Goal: Information Seeking & Learning: Find specific fact

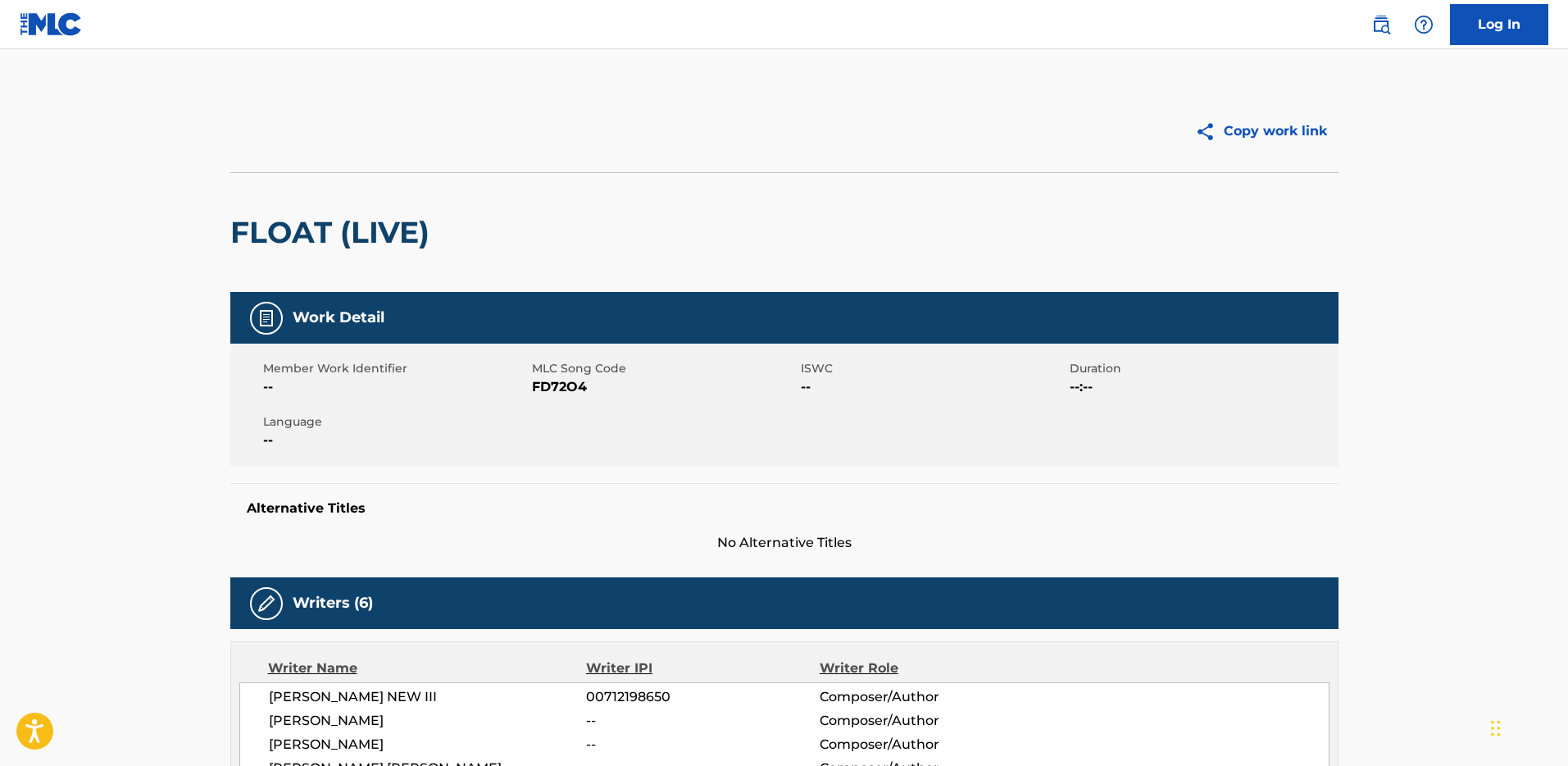
click at [1374, 36] on link at bounding box center [1381, 24] width 33 height 33
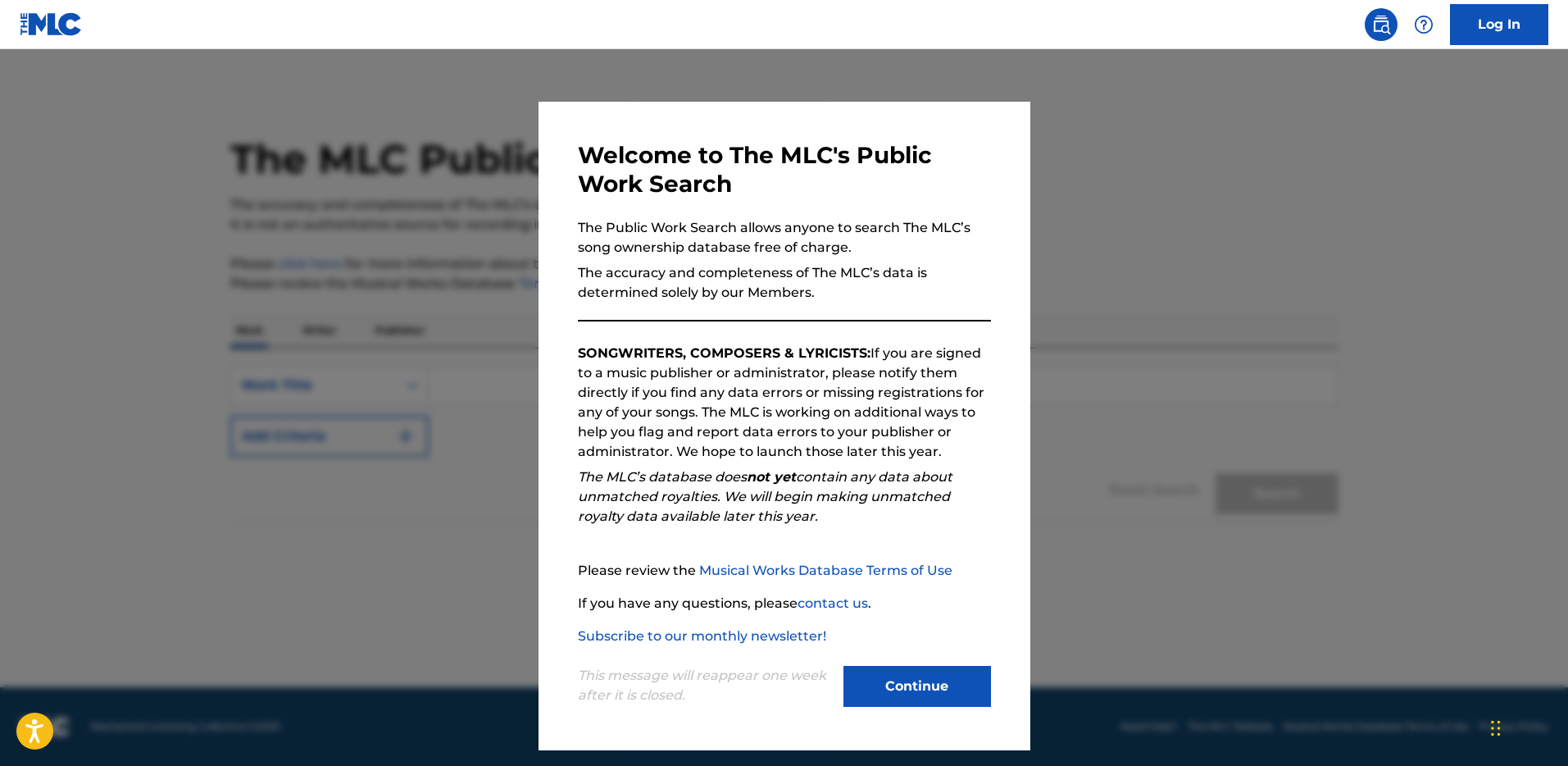
drag, startPoint x: 927, startPoint y: 681, endPoint x: 875, endPoint y: 660, distance: 56.1
click at [927, 681] on button "Continue" at bounding box center [918, 686] width 148 height 41
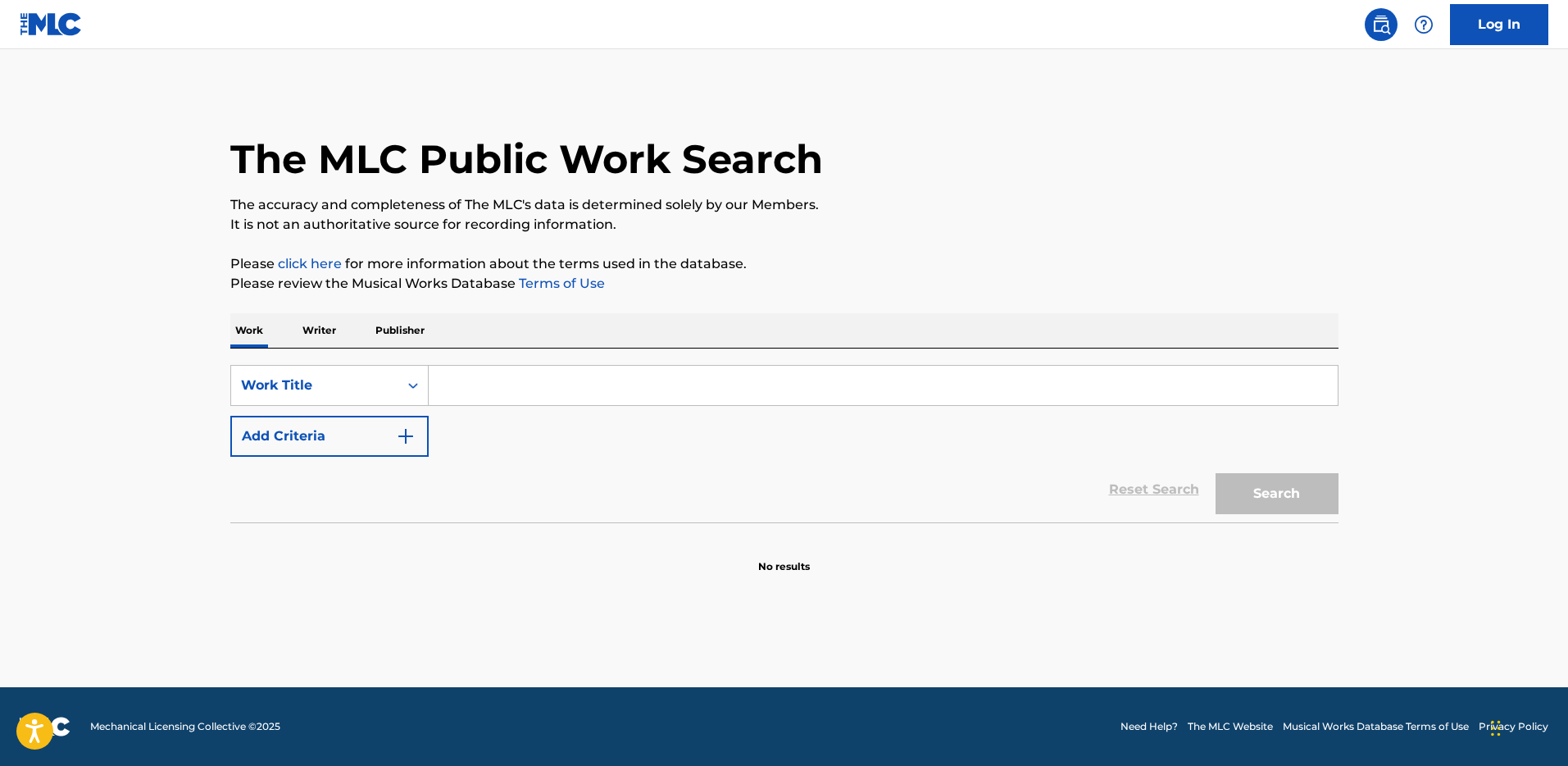
click at [515, 393] on input "Search Form" at bounding box center [882, 385] width 909 height 39
paste input "THUMP SHIT"
type input "THUMP SHIT"
click at [169, 409] on main "The MLC Public Work Search The accuracy and completeness of The MLC's data is d…" at bounding box center [784, 368] width 1568 height 638
click at [302, 454] on form "SearchWithCriteriac1f6eebe-0c91-41c4-9563-9d86b3a238a5 Work Title THUMP SHIT Ad…" at bounding box center [784, 443] width 1108 height 157
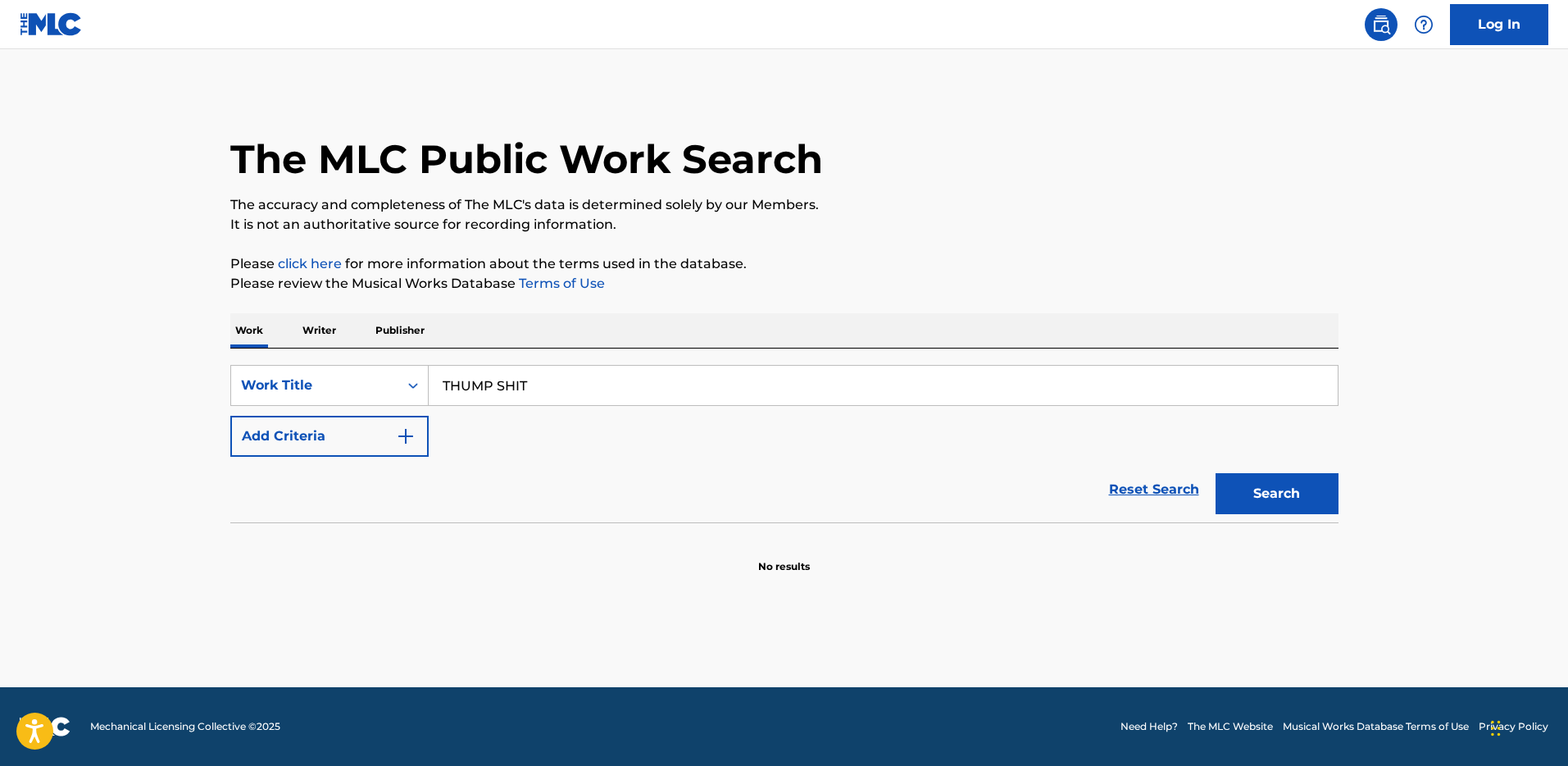
drag, startPoint x: 378, startPoint y: 441, endPoint x: 540, endPoint y: 470, distance: 164.6
click at [393, 443] on button "Add Criteria" at bounding box center [329, 436] width 198 height 41
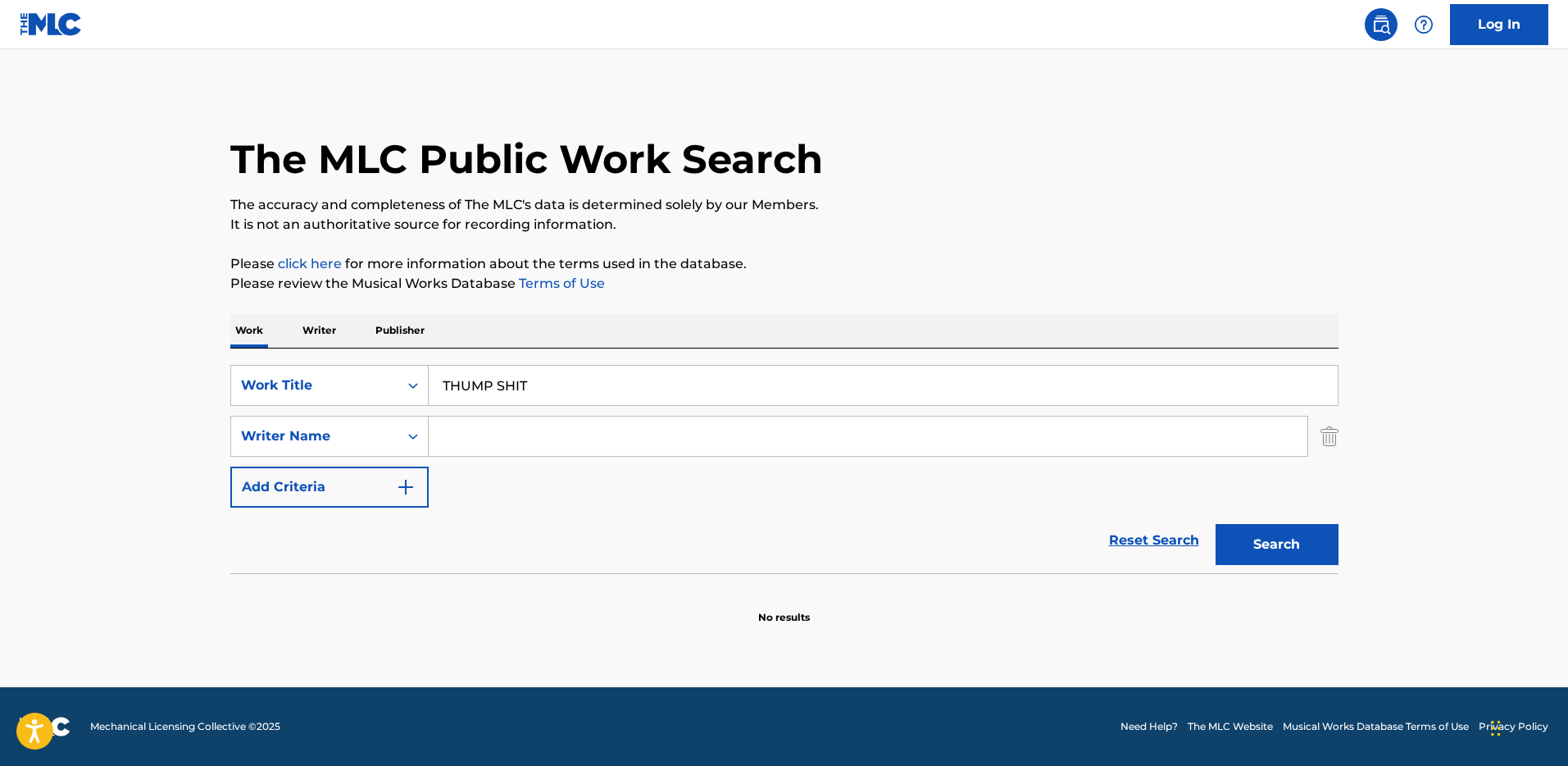
drag, startPoint x: 520, startPoint y: 442, endPoint x: 551, endPoint y: 447, distance: 31.4
click at [524, 443] on input "Search Form" at bounding box center [867, 436] width 878 height 39
paste input "[PERSON_NAME]"
type input "[PERSON_NAME]"
click at [1257, 549] on button "Search" at bounding box center [1277, 545] width 123 height 41
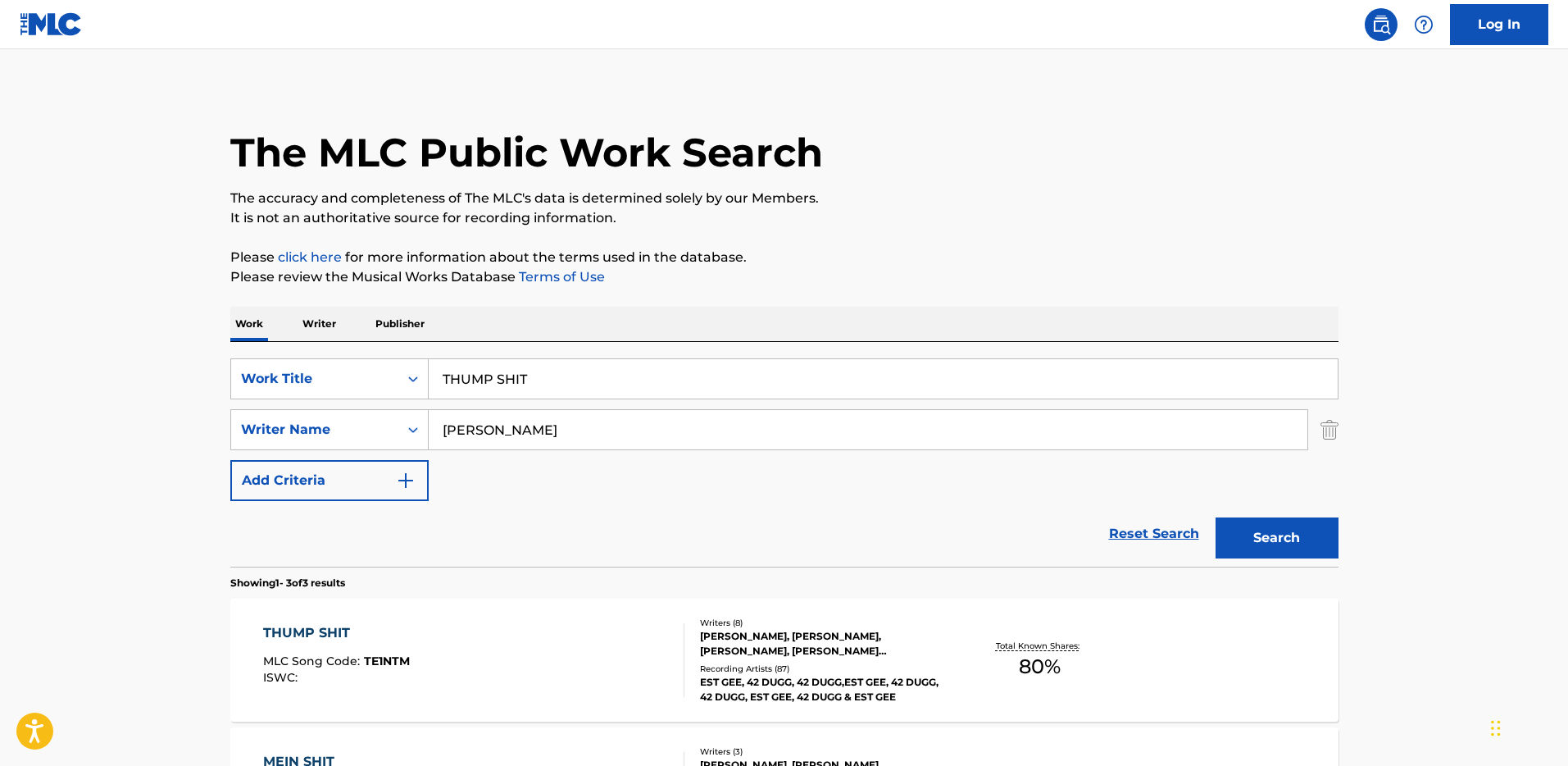
scroll to position [327, 0]
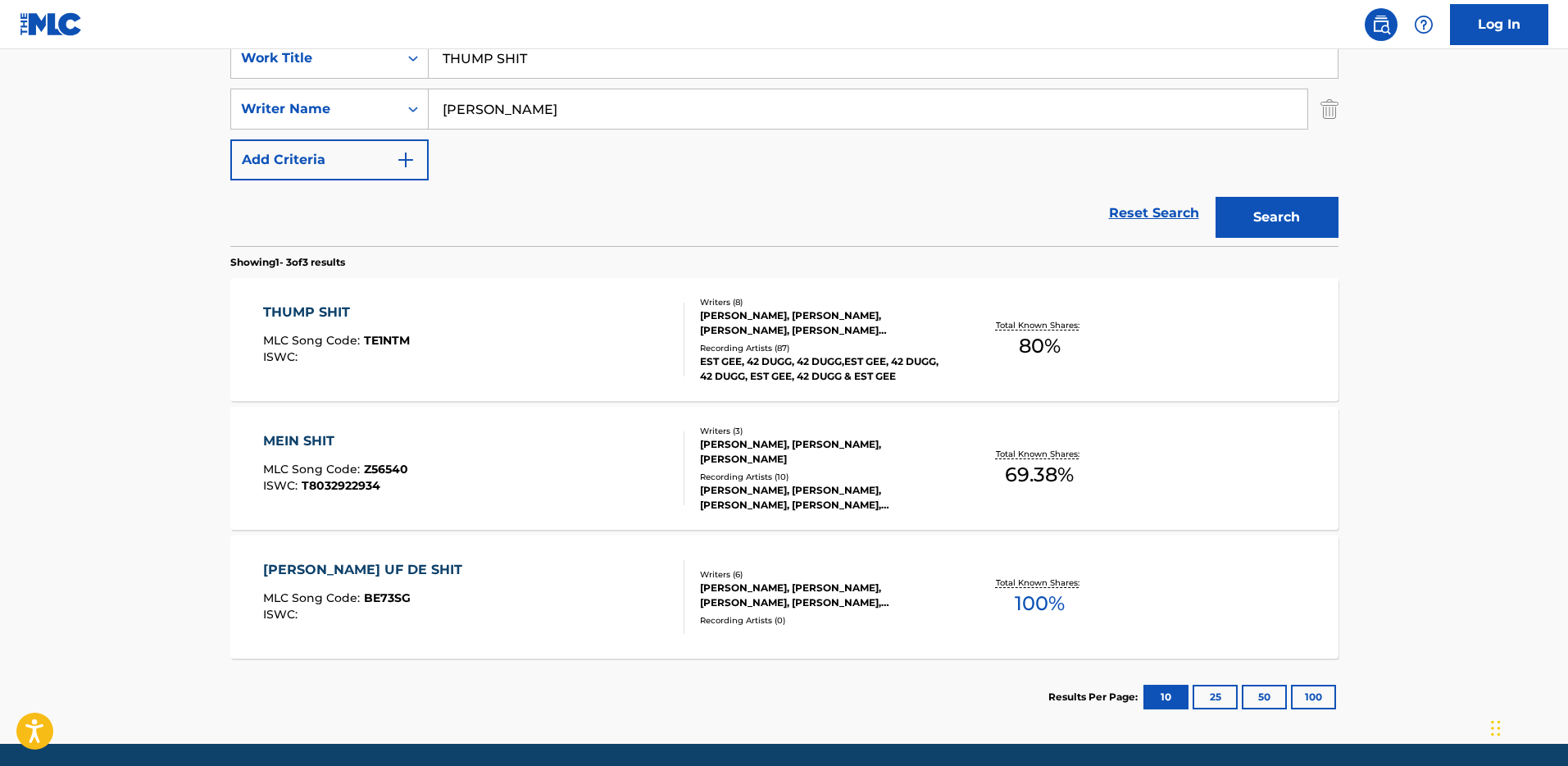
click at [640, 370] on div "THUMP SHIT MLC Song Code : TE1NTM ISWC :" at bounding box center [474, 339] width 421 height 74
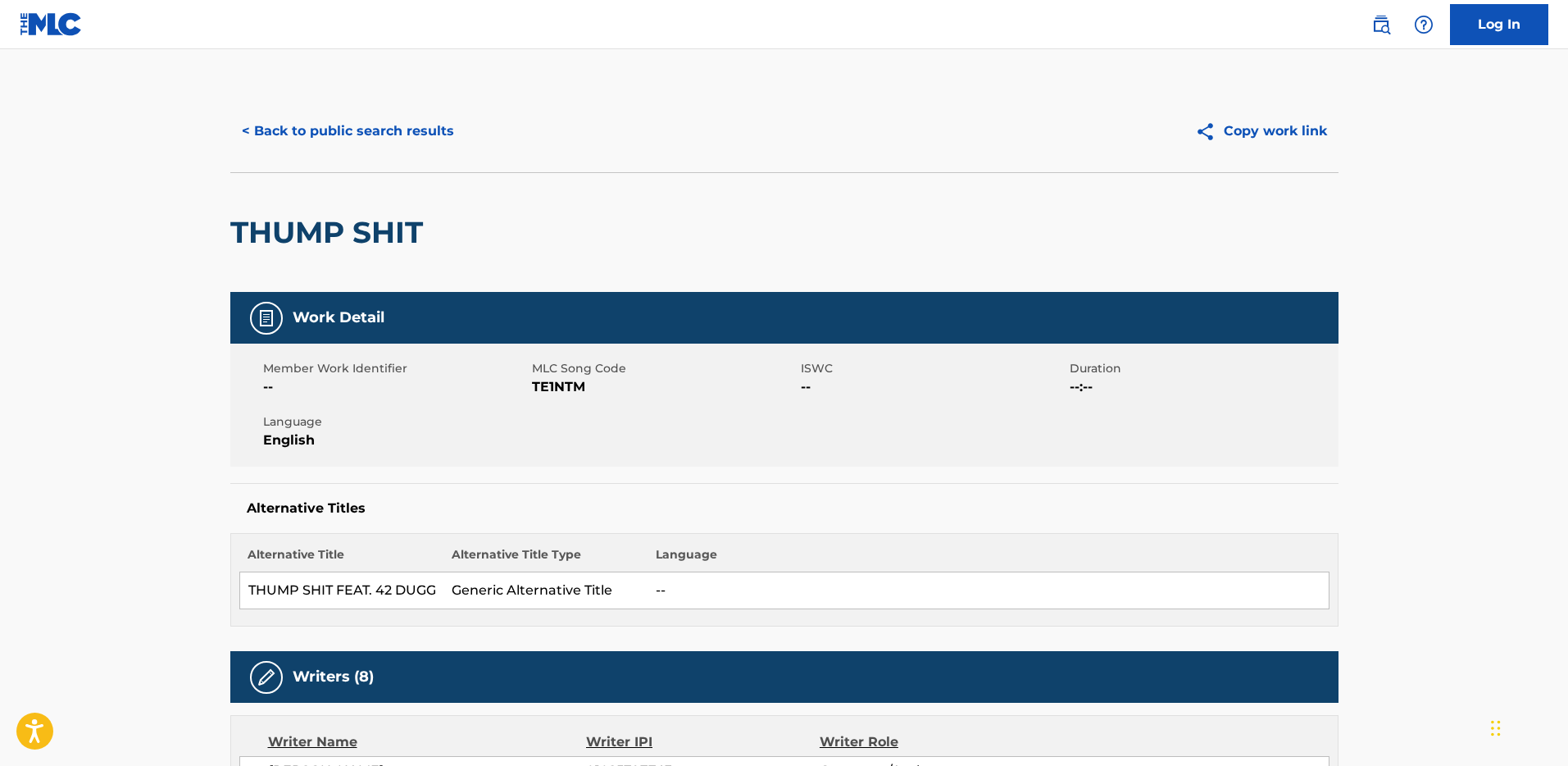
click at [385, 140] on button "< Back to public search results" at bounding box center [347, 131] width 235 height 41
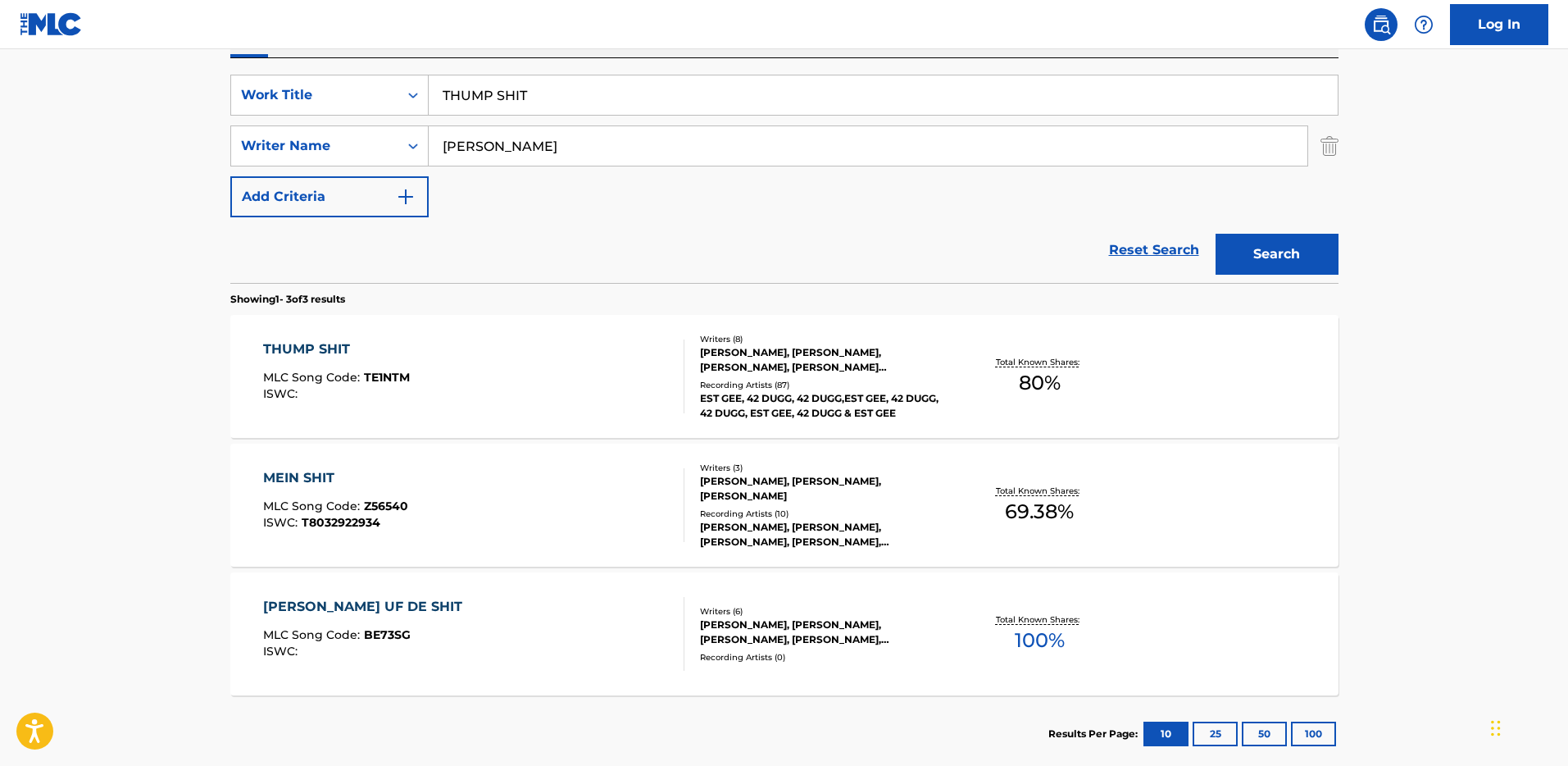
click at [486, 109] on input "THUMP SHIT" at bounding box center [882, 95] width 909 height 39
paste input "LAST RESOR"
type input "LAST RESORT"
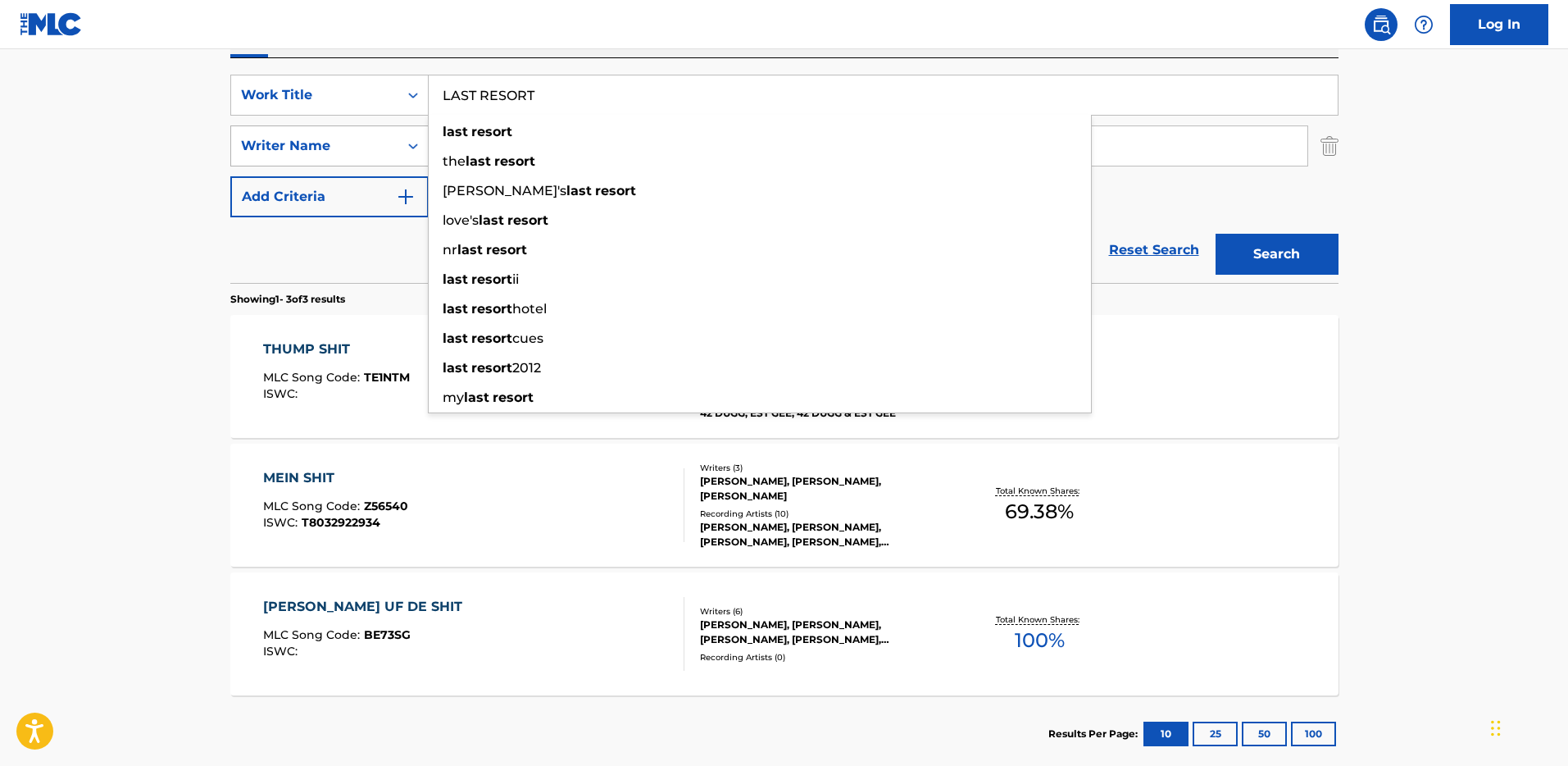
drag, startPoint x: 112, startPoint y: 162, endPoint x: 368, endPoint y: 160, distance: 256.0
click at [115, 162] on main "The MLC Public Work Search The accuracy and completeness of The MLC's data is d…" at bounding box center [784, 269] width 1568 height 1022
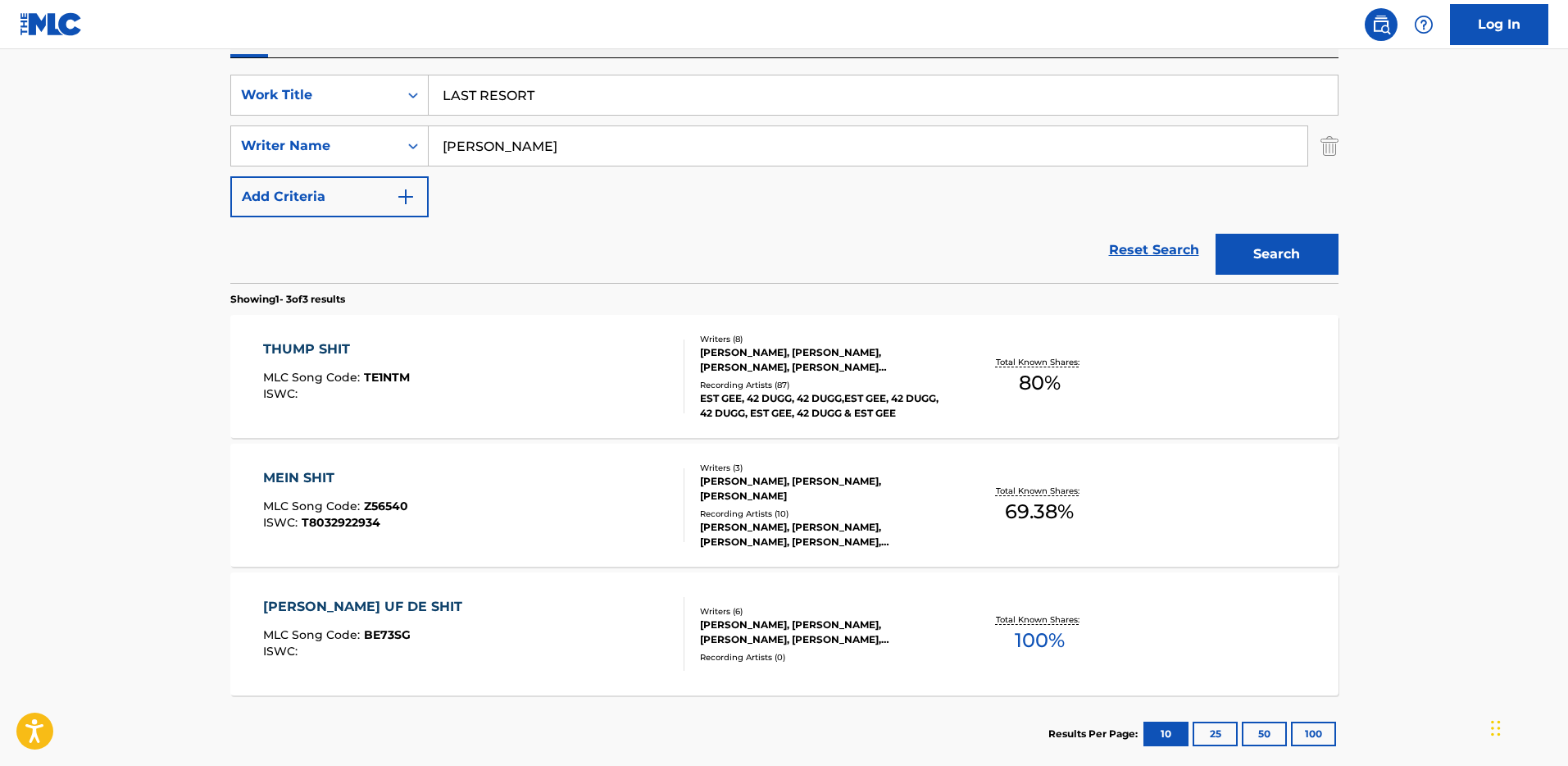
click at [503, 156] on input "[PERSON_NAME]" at bounding box center [867, 146] width 878 height 39
paste input "Henley"
type input "Henley"
click at [1240, 257] on button "Search" at bounding box center [1277, 255] width 123 height 41
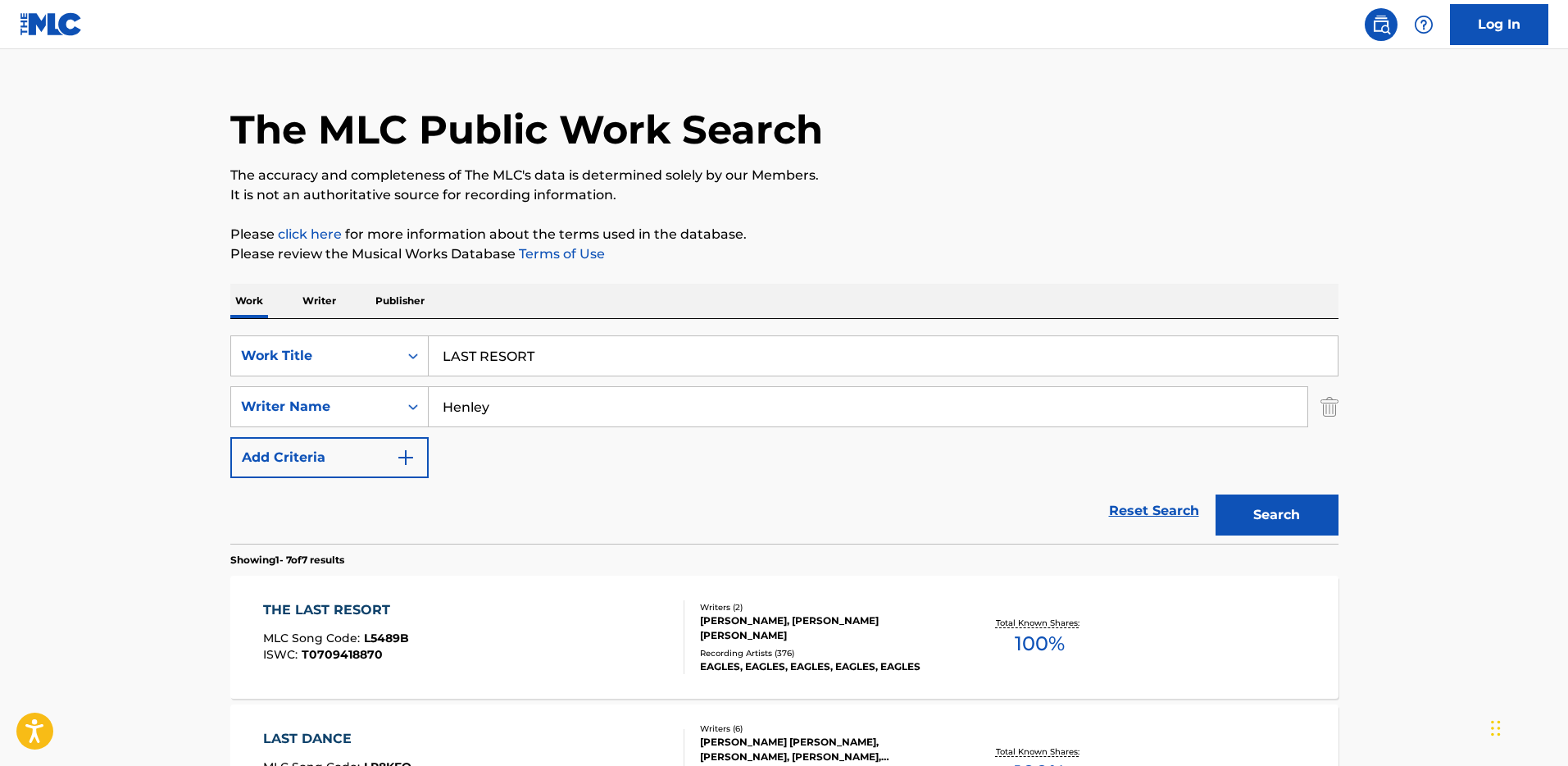
scroll to position [307, 0]
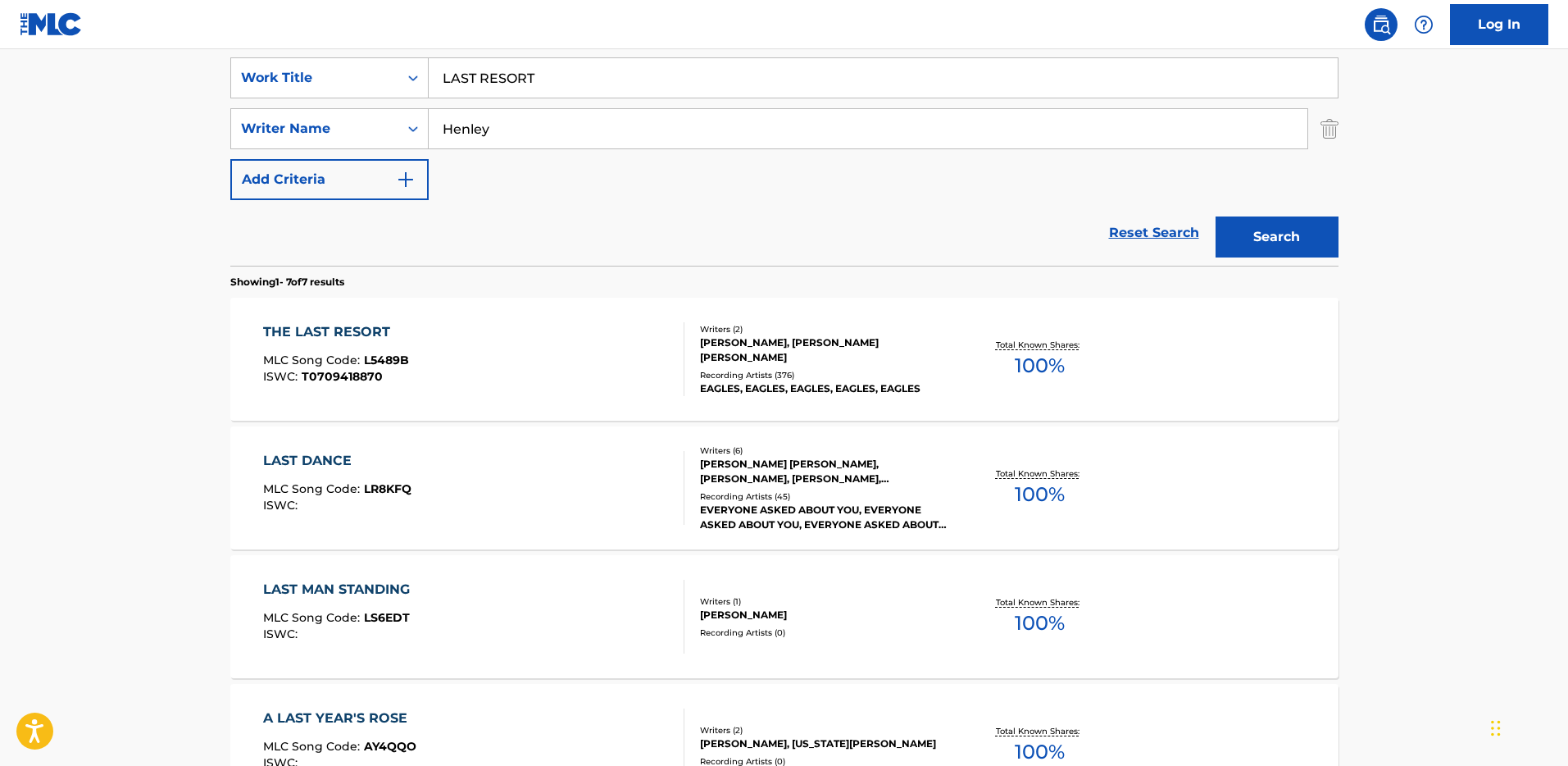
click at [627, 391] on div "THE LAST RESORT MLC Song Code : L5489B ISWC : T0709418870" at bounding box center [474, 358] width 421 height 74
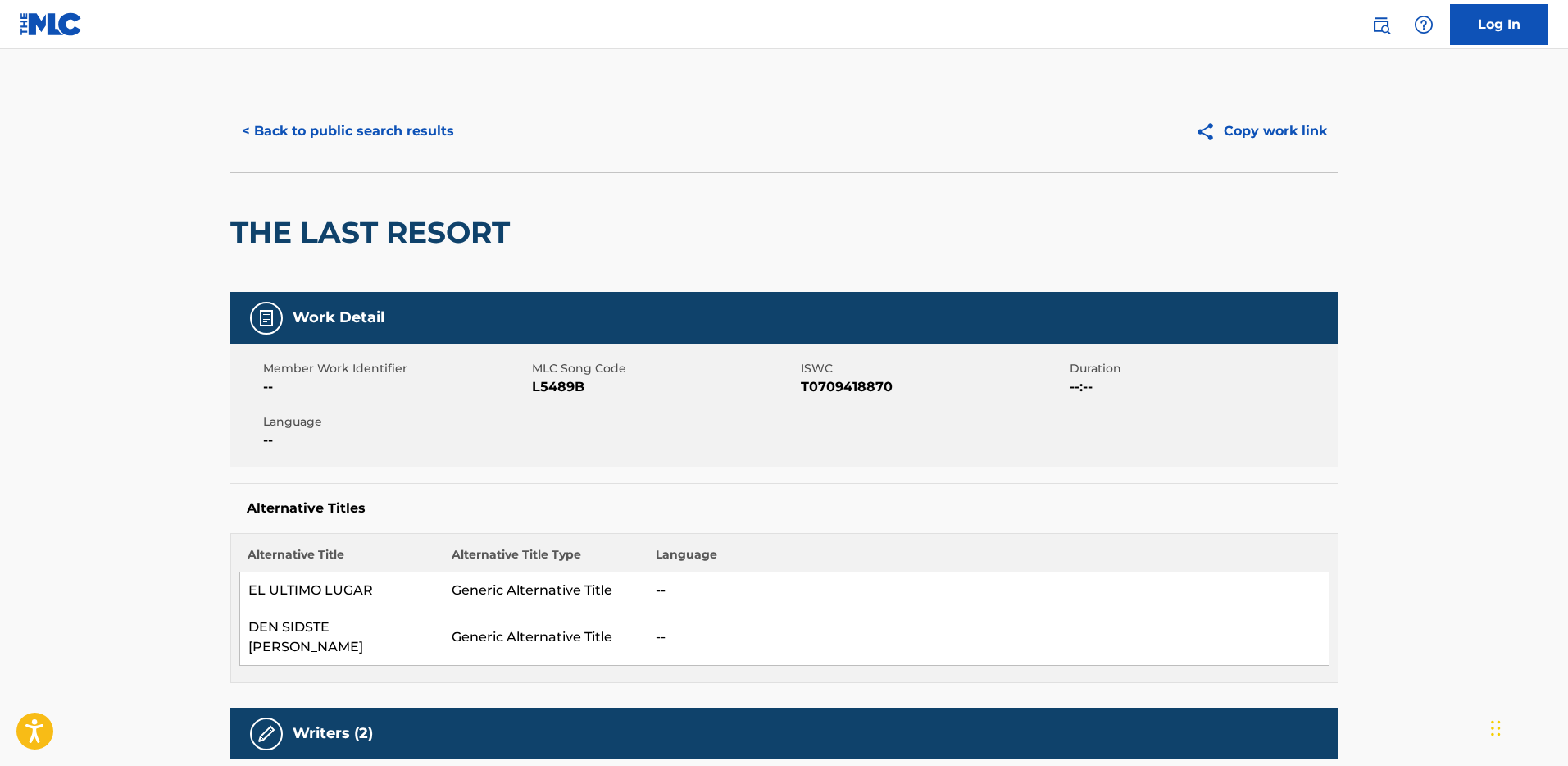
click at [306, 128] on button "< Back to public search results" at bounding box center [347, 131] width 235 height 41
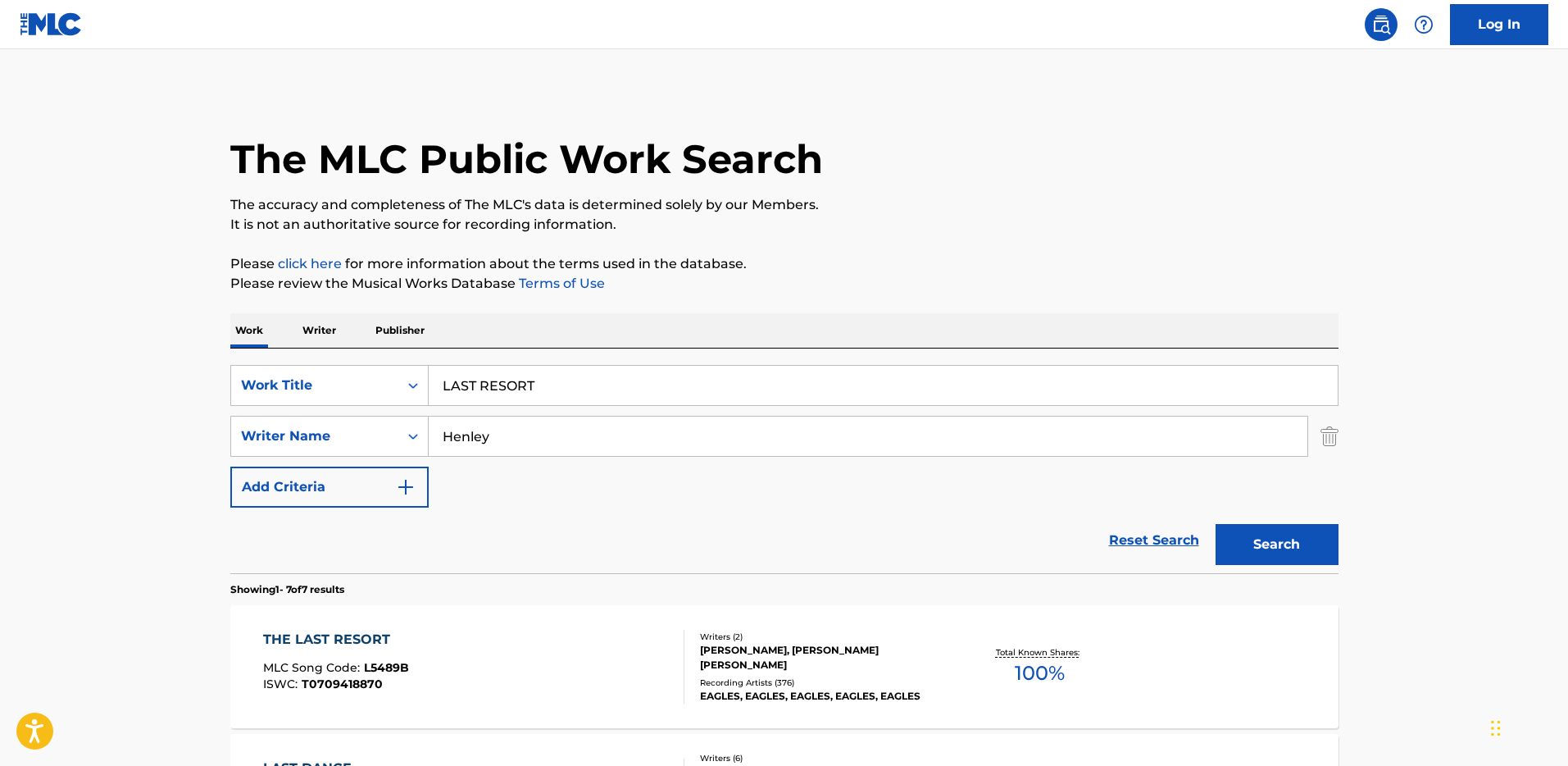
scroll to position [307, 0]
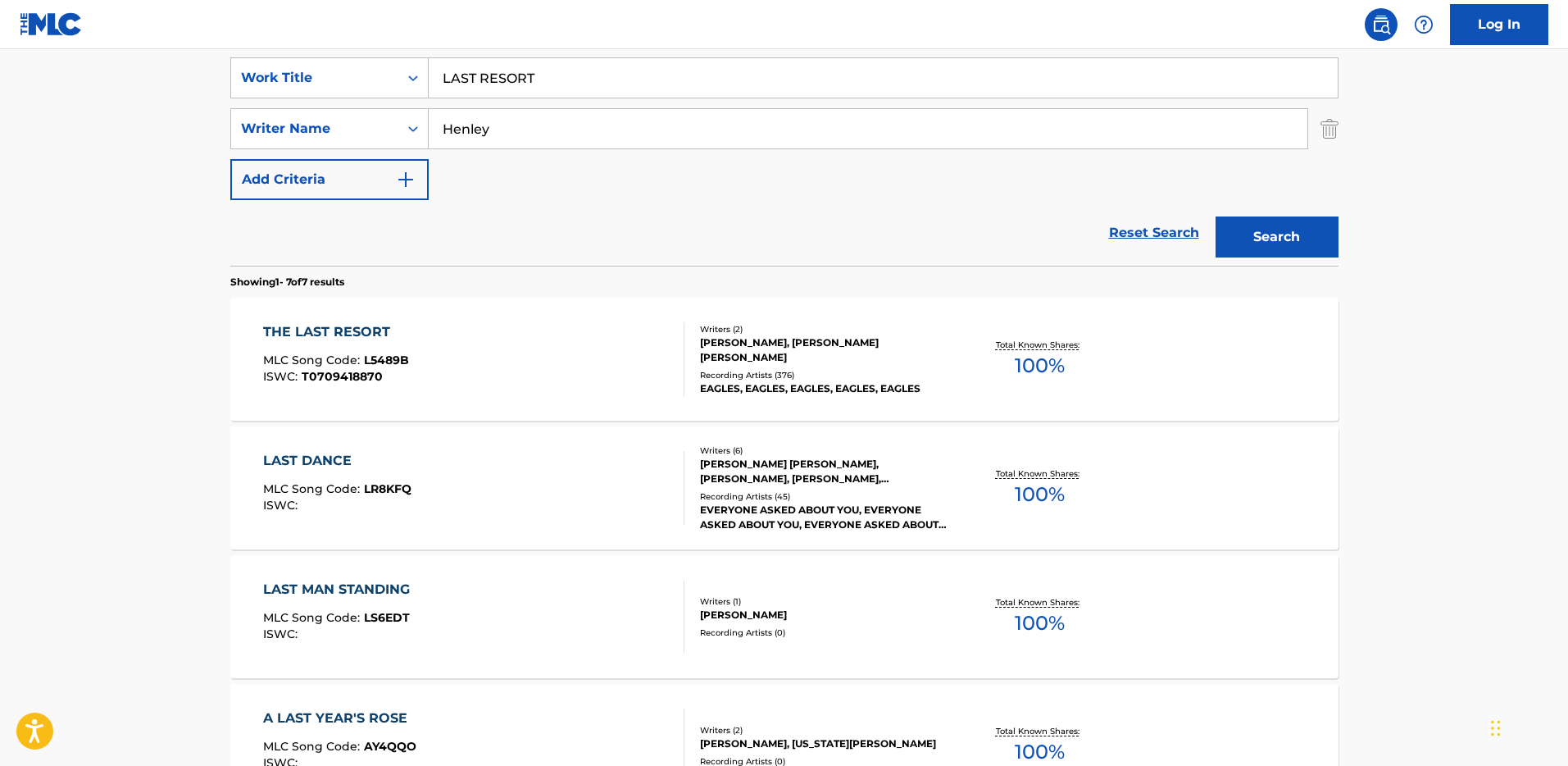
click at [520, 91] on input "LAST RESORT" at bounding box center [882, 78] width 909 height 39
paste input "I CAN'T TELL YOU"
click at [550, 71] on input "LAST I CAN'T TELL YOU" at bounding box center [882, 78] width 909 height 39
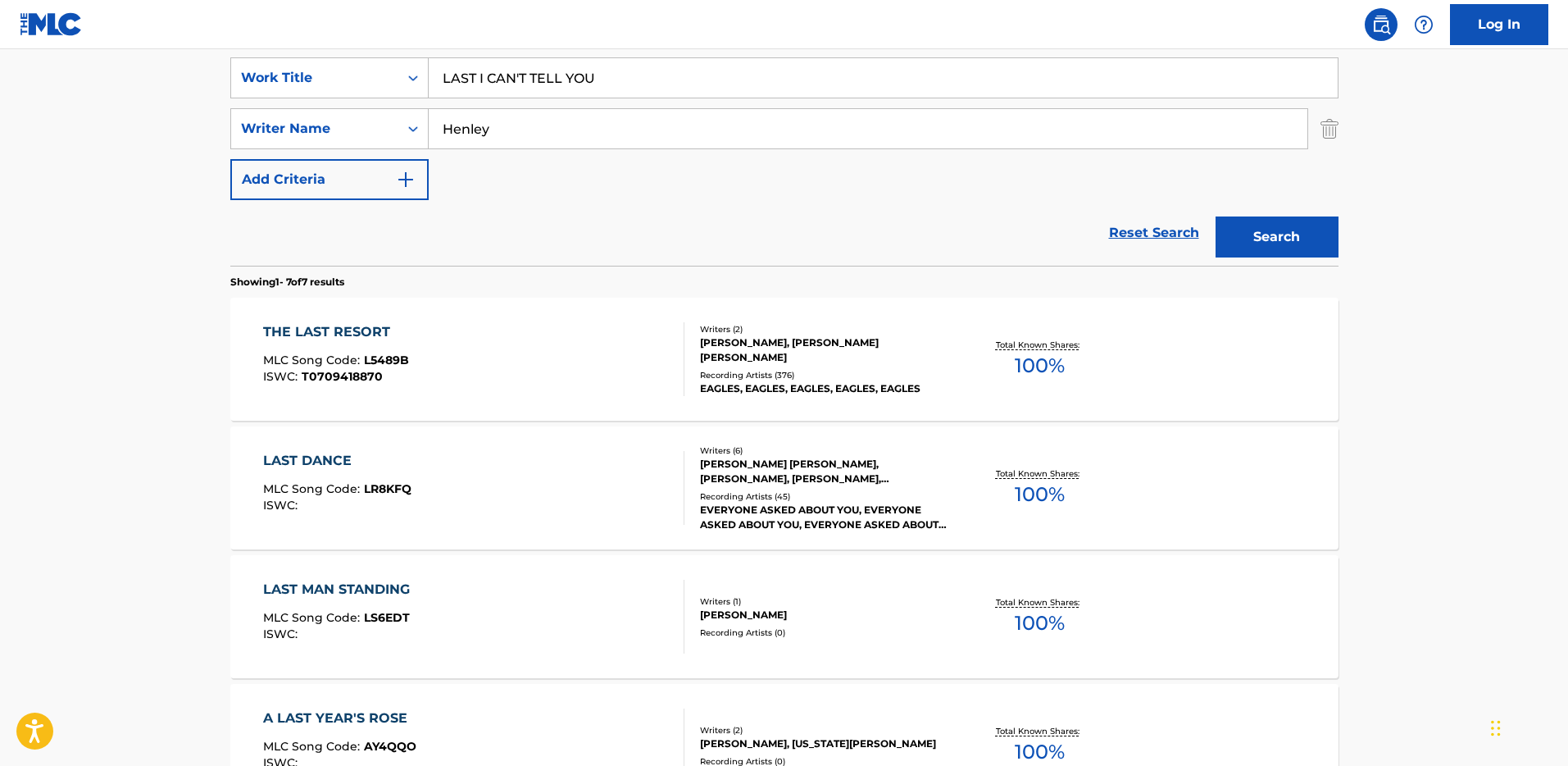
click at [550, 71] on input "LAST I CAN'T TELL YOU" at bounding box center [882, 78] width 909 height 39
paste input "Search Form"
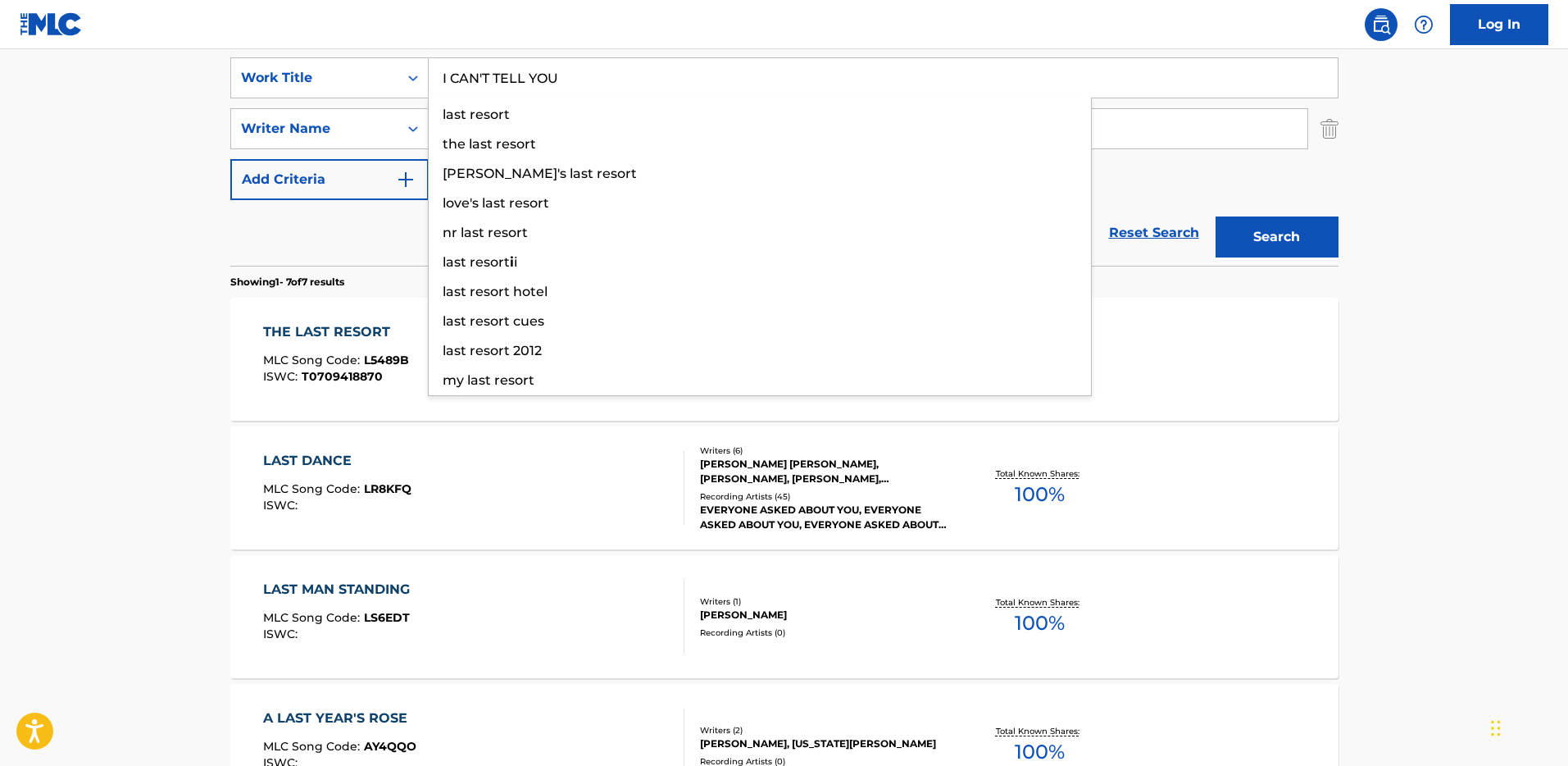
type input "I CAN'T TELL YOU"
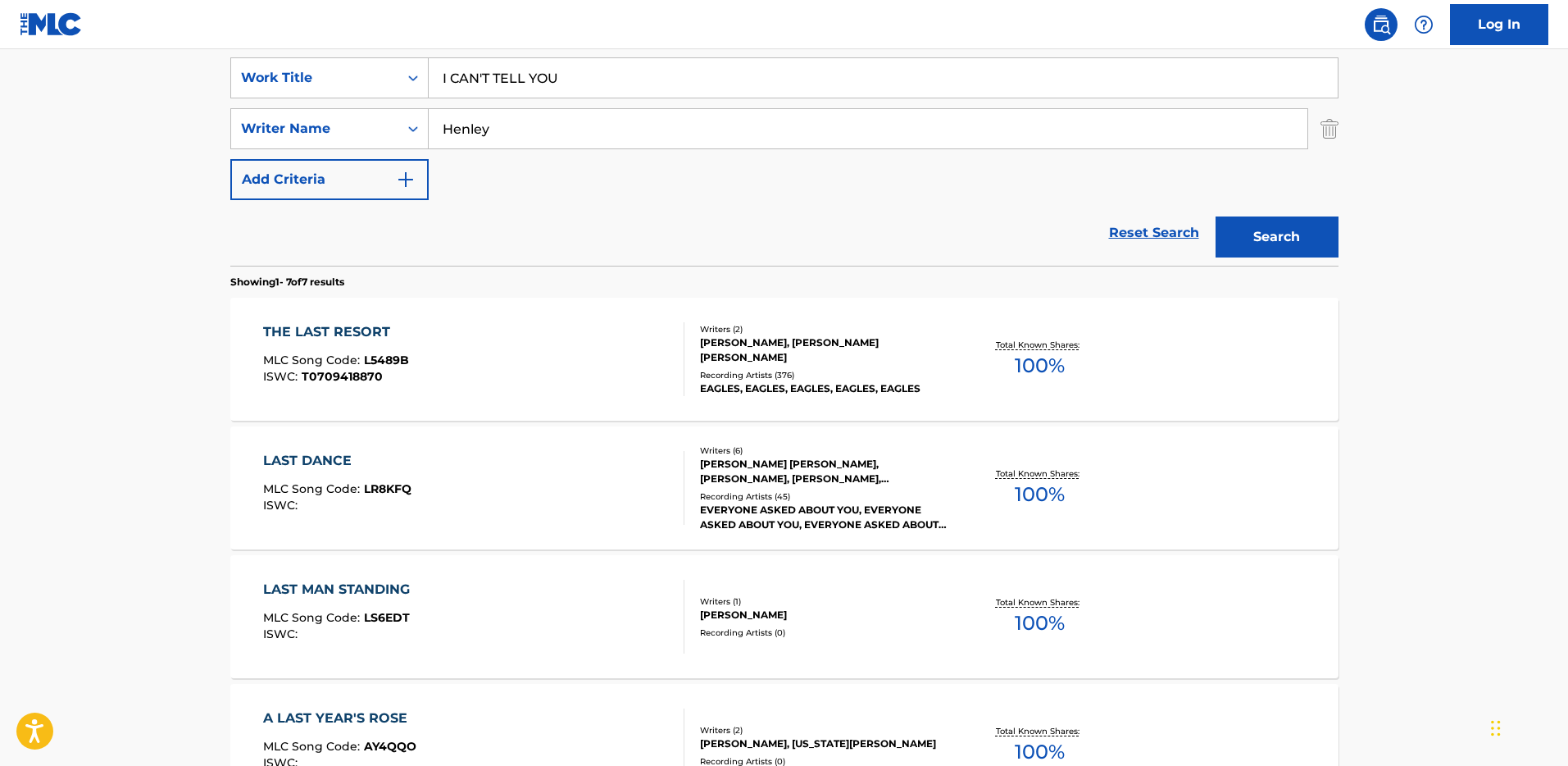
drag, startPoint x: 203, startPoint y: 218, endPoint x: 406, endPoint y: 154, distance: 212.8
click at [205, 217] on main "The MLC Public Work Search The accuracy and completeness of The MLC's data is d…" at bounding box center [784, 509] width 1568 height 1536
click at [477, 136] on input "Henley" at bounding box center [867, 128] width 878 height 39
paste input "[PERSON_NAME]"
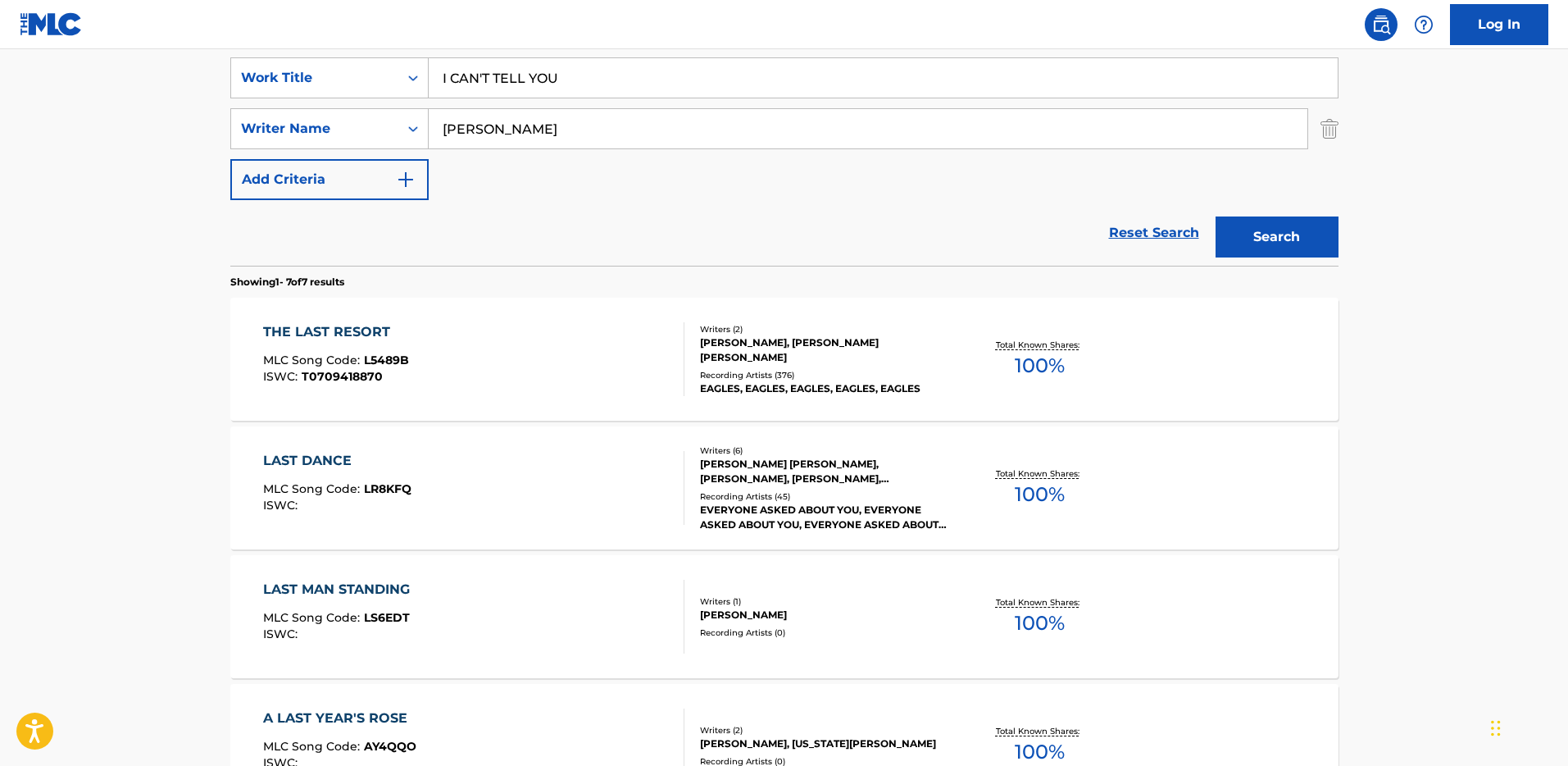
type input "[PERSON_NAME]"
click at [1268, 248] on button "Search" at bounding box center [1277, 237] width 123 height 41
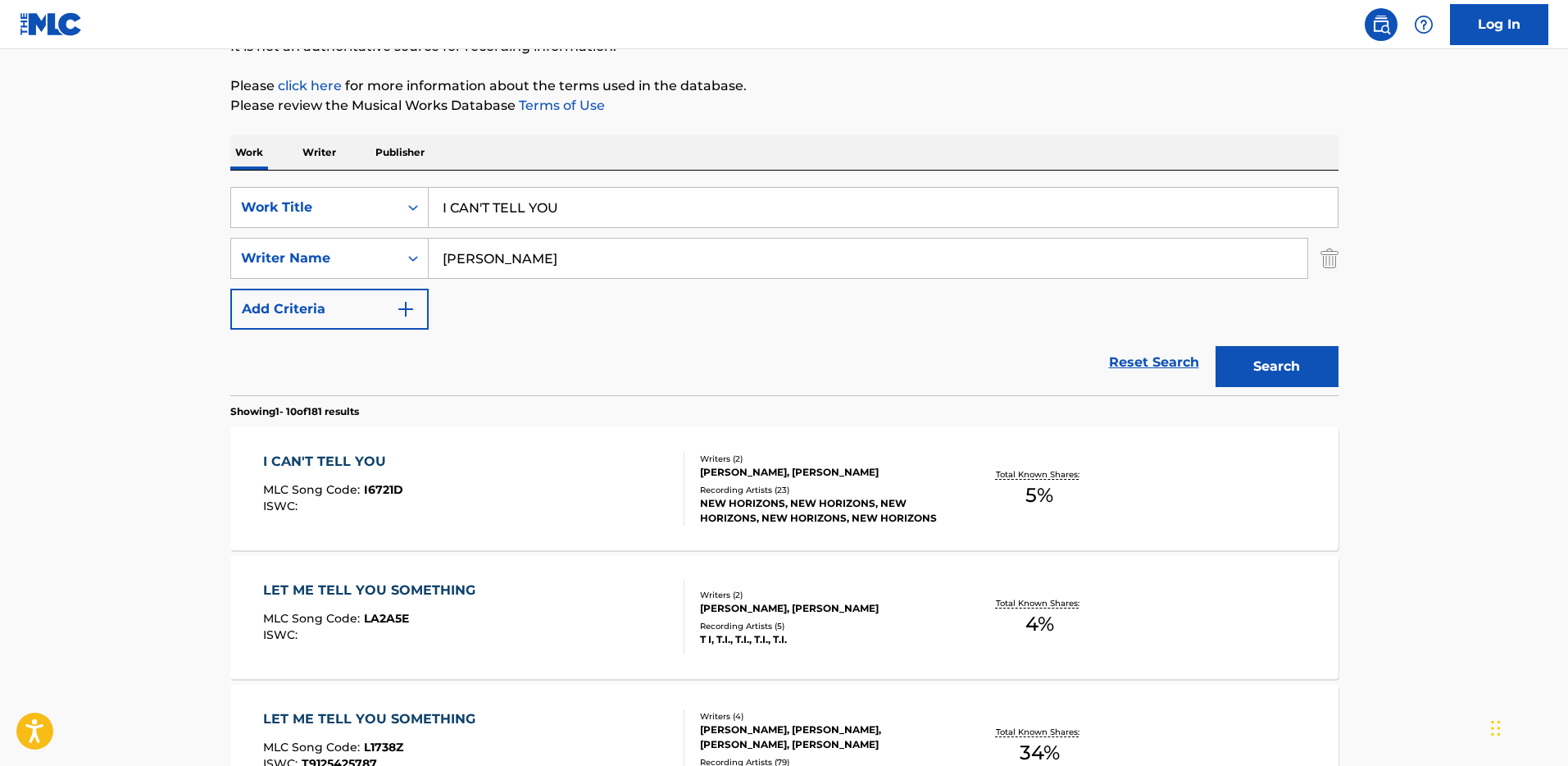
scroll to position [339, 0]
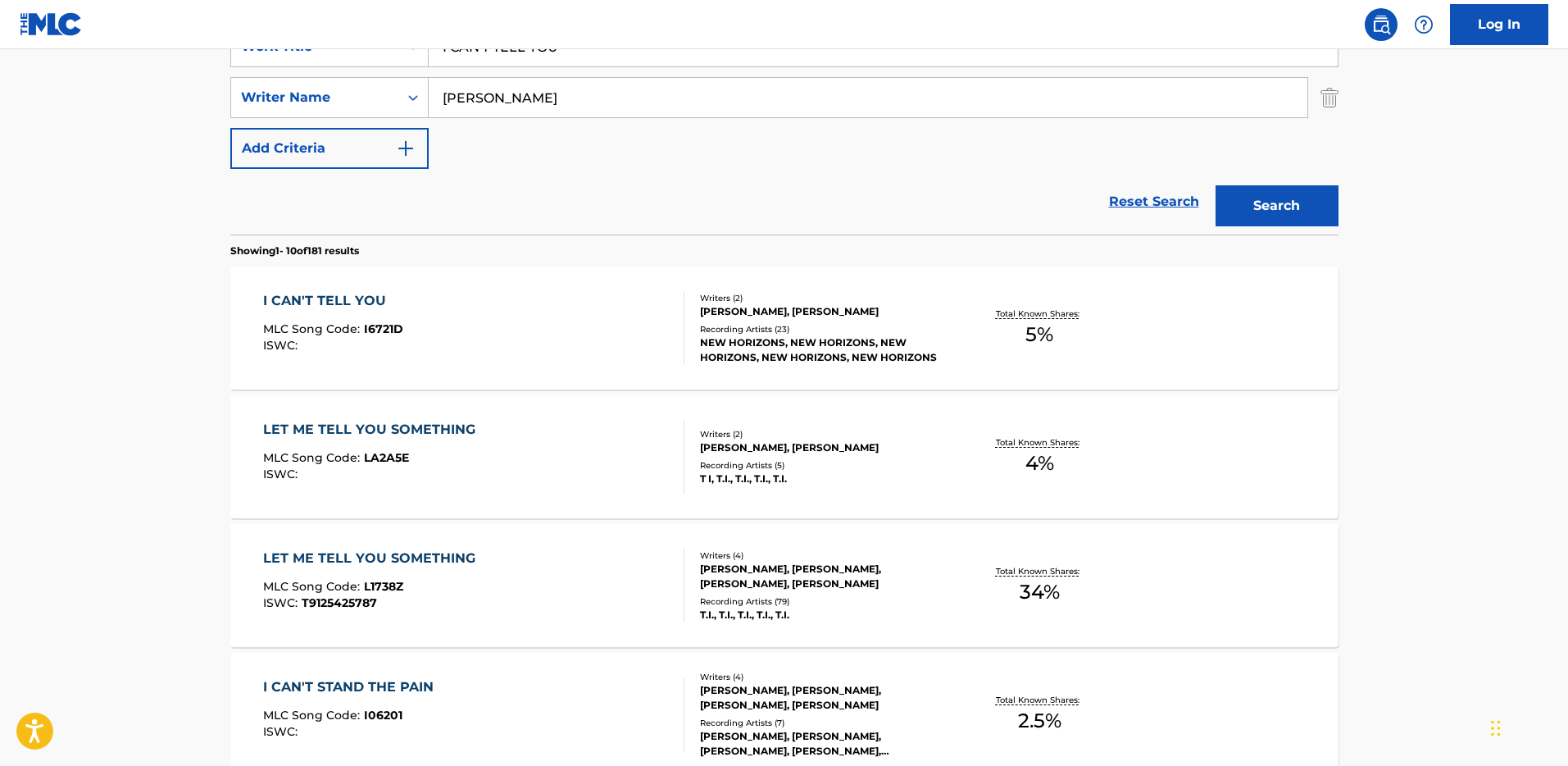
click at [627, 354] on div "I CAN'T TELL YOU MLC Song Code : I6721D ISWC :" at bounding box center [474, 328] width 421 height 74
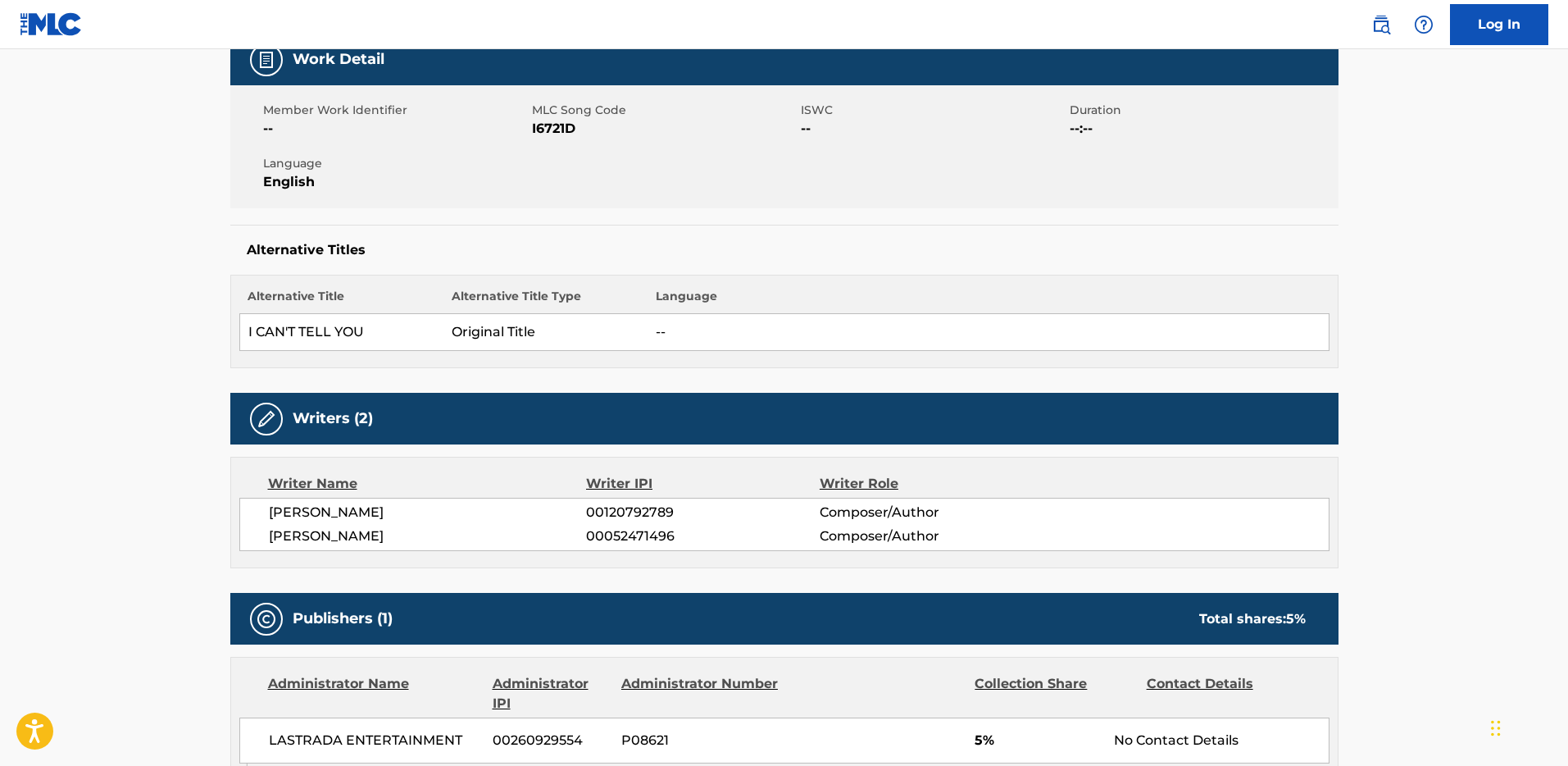
scroll to position [560, 0]
